Goal: Information Seeking & Learning: Learn about a topic

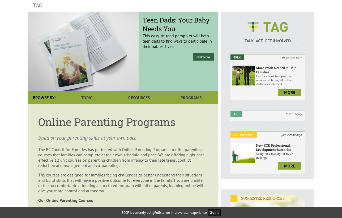
scroll to position [80, 0]
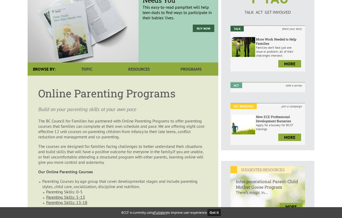
click at [72, 190] on link "Parenting Skills: 0-5" at bounding box center [64, 192] width 36 height 5
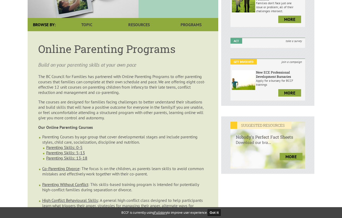
scroll to position [133, 0]
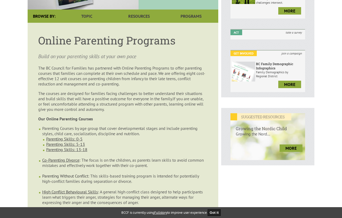
click at [68, 174] on link "Parenting Without Conflict" at bounding box center [65, 176] width 46 height 5
click at [68, 158] on link "Co-Parenting Divorce" at bounding box center [60, 160] width 37 height 5
click at [69, 174] on link "Parenting Without Conflict" at bounding box center [65, 176] width 46 height 5
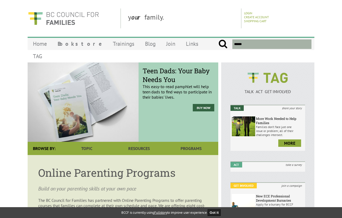
scroll to position [133, 0]
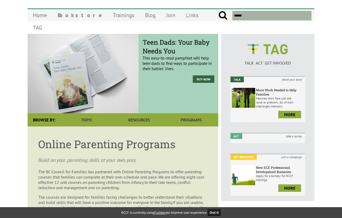
scroll to position [27, 0]
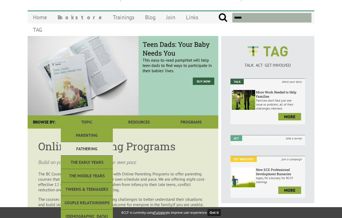
click at [85, 142] on link "Fathering" at bounding box center [87, 149] width 52 height 14
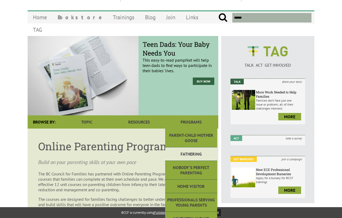
click at [189, 148] on link "Fathering" at bounding box center [191, 155] width 52 height 14
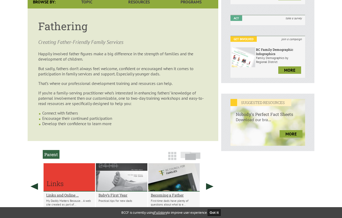
scroll to position [239, 0]
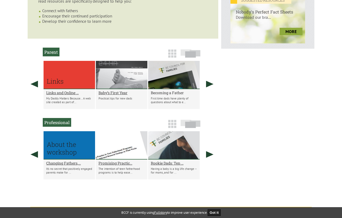
click at [159, 91] on h2 "Becoming a Father" at bounding box center [174, 92] width 46 height 5
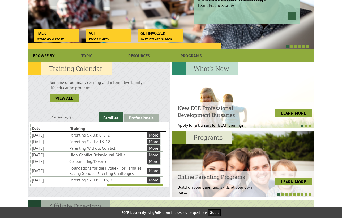
scroll to position [80, 0]
